Goal: Obtain resource: Obtain resource

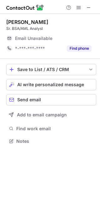
scroll to position [3, 3]
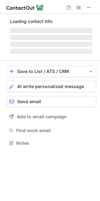
scroll to position [152, 100]
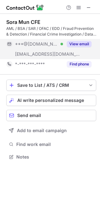
click at [84, 41] on button "View email" at bounding box center [79, 44] width 25 height 6
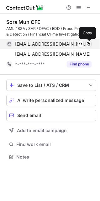
click at [88, 44] on span at bounding box center [88, 43] width 5 height 5
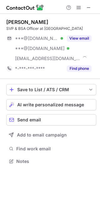
scroll to position [157, 100]
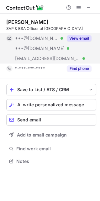
click at [78, 35] on div "View email" at bounding box center [77, 38] width 29 height 10
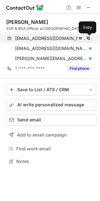
click at [89, 38] on span at bounding box center [88, 38] width 5 height 5
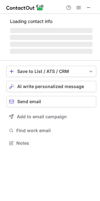
scroll to position [146, 100]
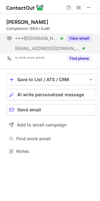
click at [78, 36] on button "View email" at bounding box center [79, 38] width 25 height 6
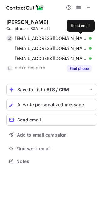
scroll to position [157, 100]
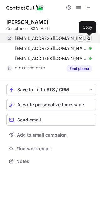
click at [89, 38] on span at bounding box center [88, 38] width 5 height 5
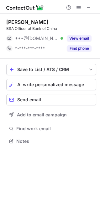
scroll to position [3, 3]
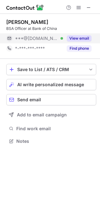
click at [84, 36] on button "View email" at bounding box center [79, 38] width 25 height 6
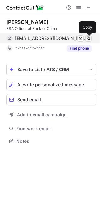
click at [89, 38] on span at bounding box center [88, 38] width 5 height 5
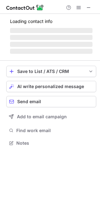
scroll to position [162, 100]
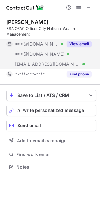
click at [82, 44] on button "View email" at bounding box center [79, 44] width 25 height 6
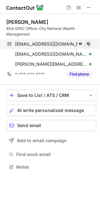
click at [90, 43] on span at bounding box center [88, 43] width 5 height 5
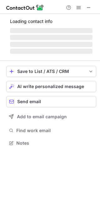
scroll to position [152, 100]
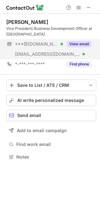
click at [80, 45] on button "View email" at bounding box center [79, 44] width 25 height 6
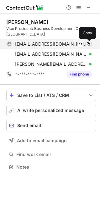
click at [88, 45] on span at bounding box center [88, 43] width 5 height 5
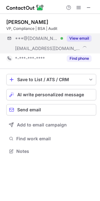
scroll to position [146, 100]
click at [82, 39] on button "View email" at bounding box center [79, 38] width 25 height 6
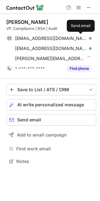
scroll to position [157, 100]
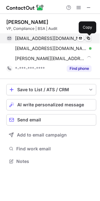
click at [89, 39] on span at bounding box center [88, 38] width 5 height 5
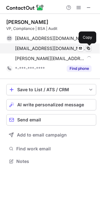
click at [88, 49] on span at bounding box center [88, 48] width 5 height 5
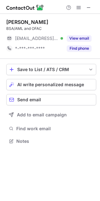
scroll to position [3, 3]
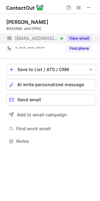
click at [82, 39] on button "View email" at bounding box center [79, 38] width 25 height 6
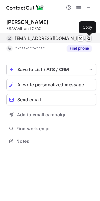
click at [88, 38] on span at bounding box center [88, 38] width 5 height 5
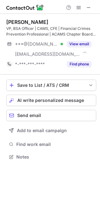
scroll to position [152, 100]
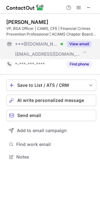
click at [81, 44] on button "View email" at bounding box center [79, 44] width 25 height 6
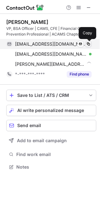
click at [89, 45] on span at bounding box center [88, 43] width 5 height 5
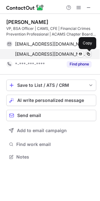
scroll to position [152, 100]
click at [90, 52] on span at bounding box center [88, 54] width 5 height 5
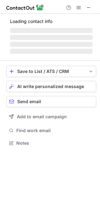
scroll to position [152, 100]
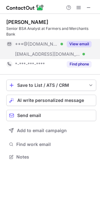
click at [83, 40] on div "View email" at bounding box center [77, 44] width 29 height 10
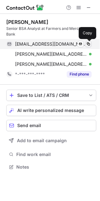
click at [88, 41] on span at bounding box center [88, 43] width 5 height 5
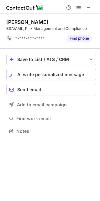
scroll to position [126, 100]
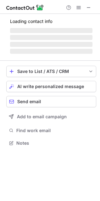
scroll to position [3, 3]
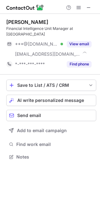
scroll to position [152, 100]
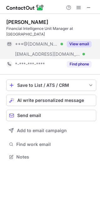
click at [78, 44] on button "View email" at bounding box center [79, 44] width 25 height 6
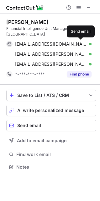
scroll to position [162, 100]
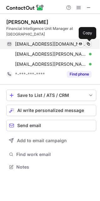
click at [91, 43] on span at bounding box center [88, 43] width 5 height 5
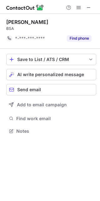
scroll to position [126, 100]
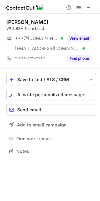
scroll to position [146, 100]
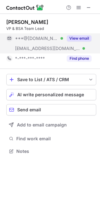
click at [76, 41] on button "View email" at bounding box center [79, 38] width 25 height 6
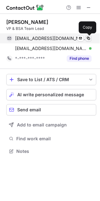
click at [90, 40] on span at bounding box center [88, 38] width 5 height 5
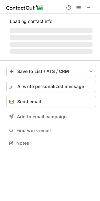
scroll to position [3, 3]
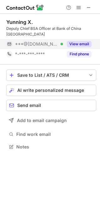
click at [80, 41] on button "View email" at bounding box center [79, 44] width 25 height 6
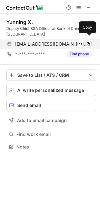
click at [89, 41] on span at bounding box center [88, 43] width 5 height 5
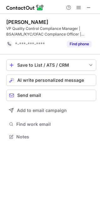
scroll to position [132, 100]
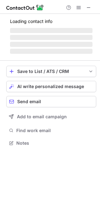
scroll to position [146, 100]
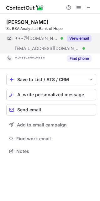
click at [81, 36] on button "View email" at bounding box center [79, 38] width 25 height 6
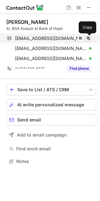
click at [90, 38] on span at bounding box center [88, 38] width 5 height 5
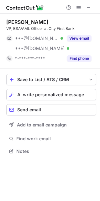
scroll to position [146, 100]
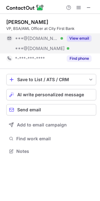
click at [81, 38] on button "View email" at bounding box center [79, 38] width 25 height 6
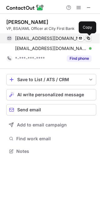
click at [87, 38] on span at bounding box center [88, 38] width 5 height 5
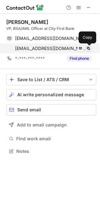
click at [87, 47] on span at bounding box center [88, 48] width 5 height 5
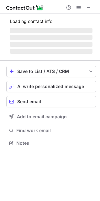
scroll to position [3, 3]
